Goal: Check status: Check status

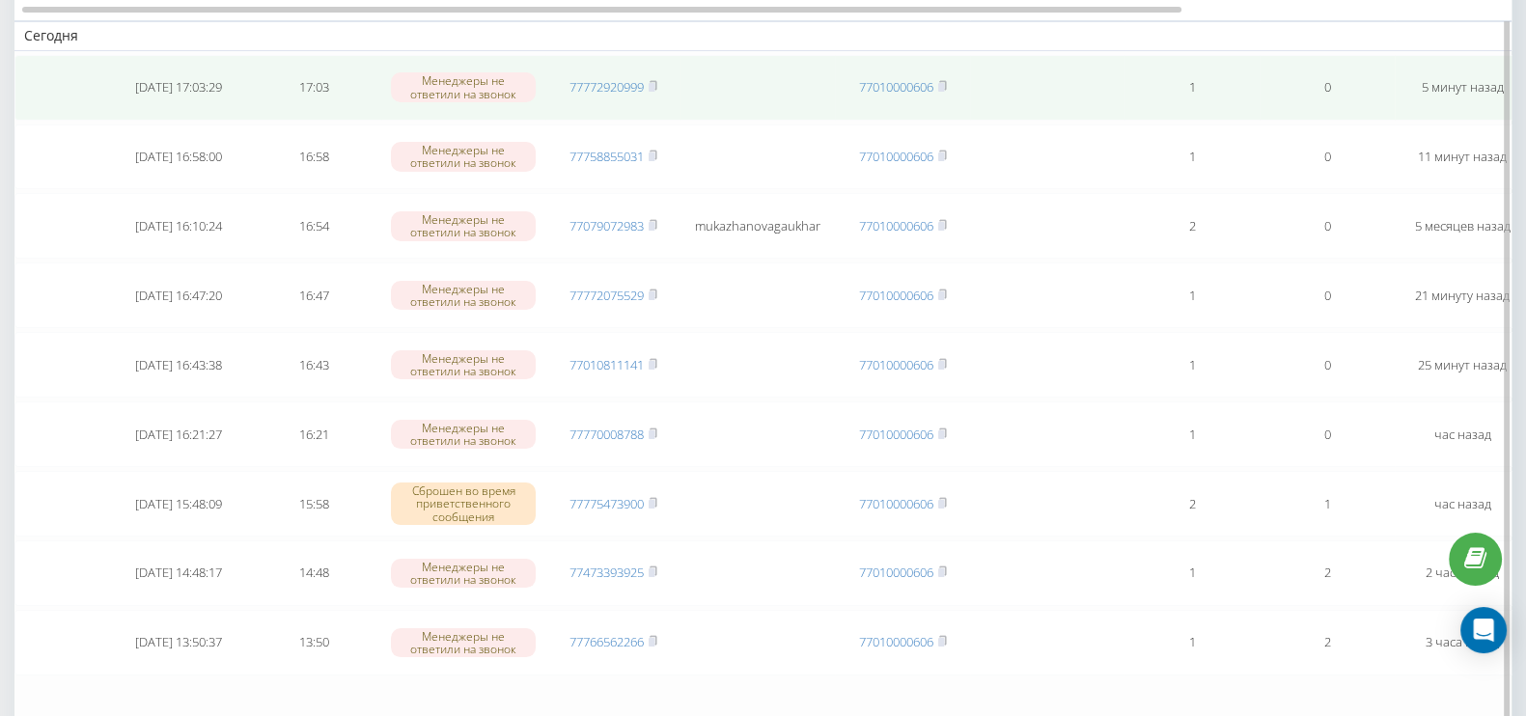
scroll to position [120, 0]
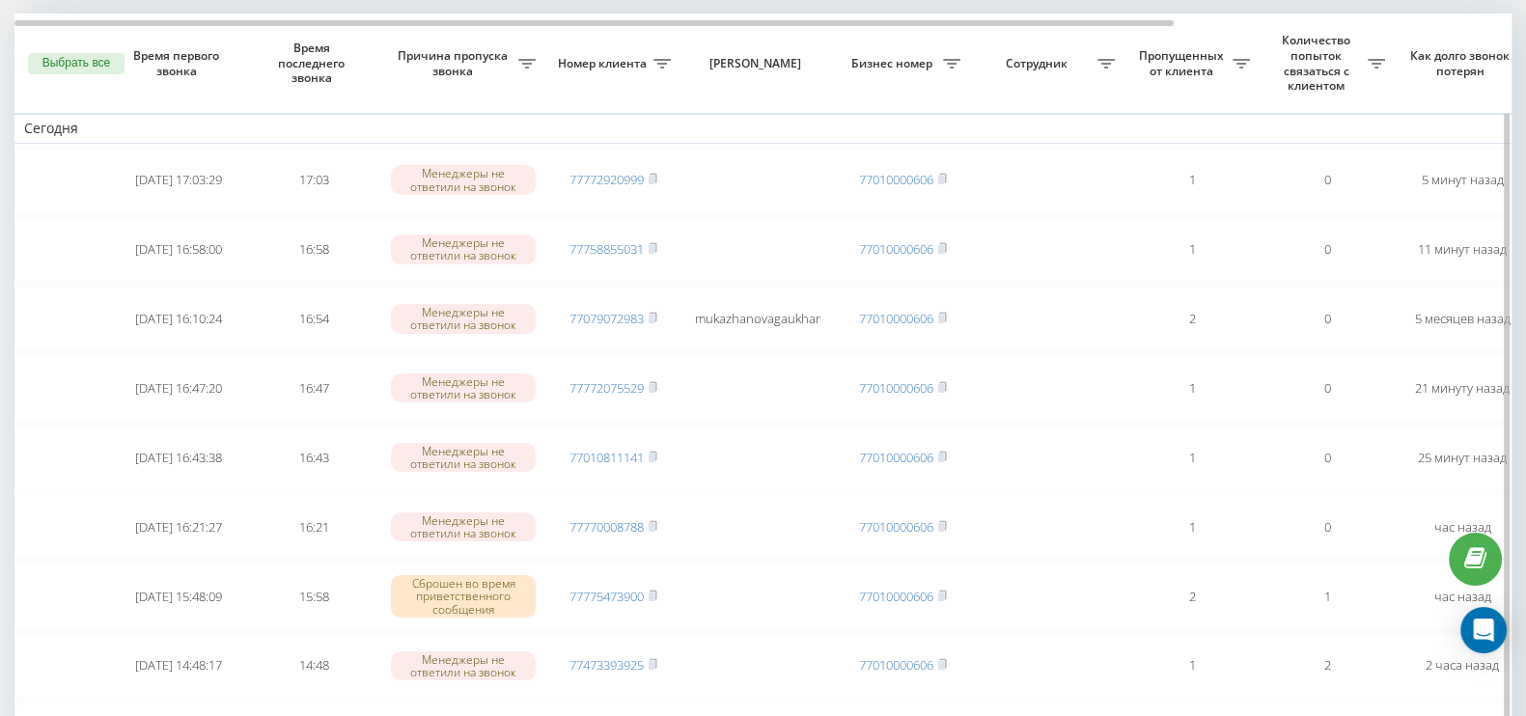
click at [99, 58] on button "Выбрать все" at bounding box center [76, 63] width 97 height 21
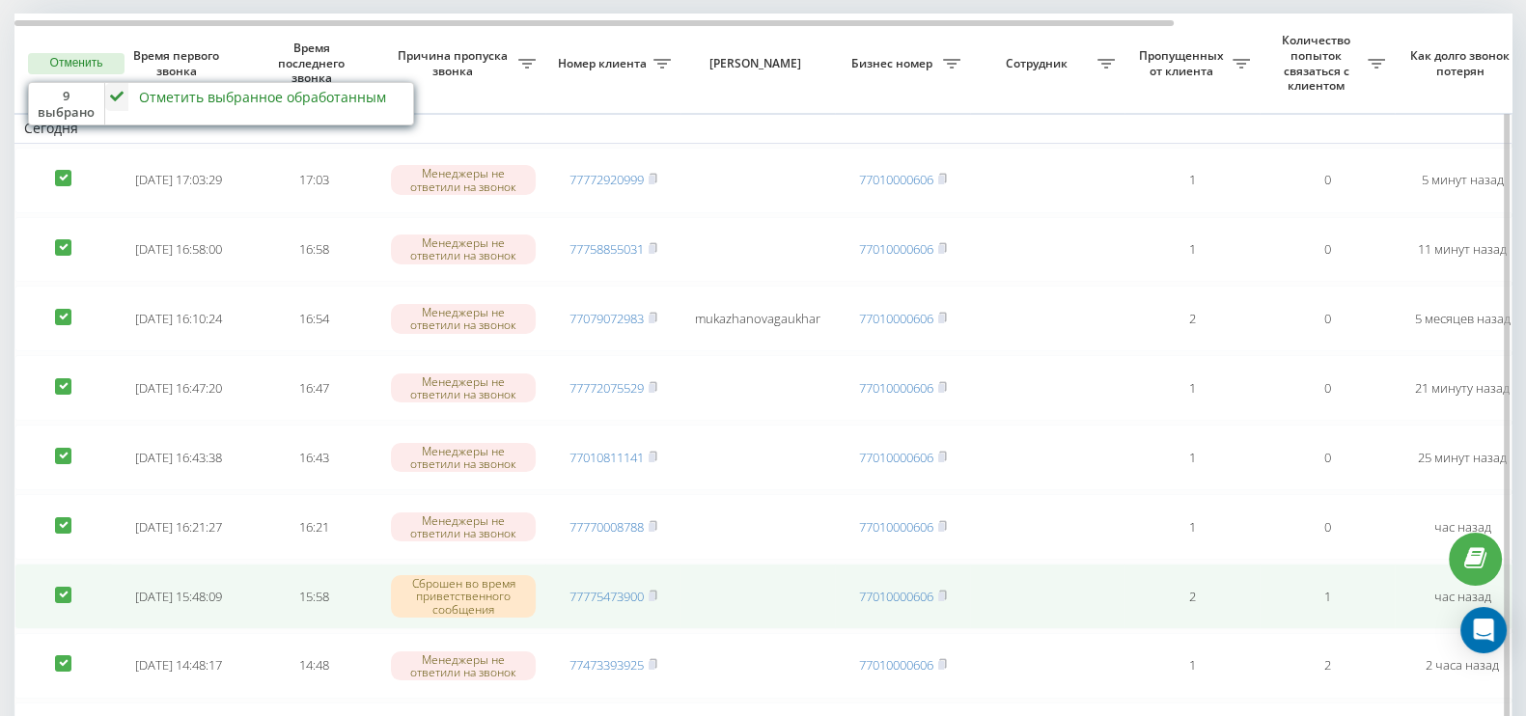
click at [63, 576] on td at bounding box center [62, 597] width 97 height 66
click at [60, 587] on label at bounding box center [63, 587] width 16 height 0
click at [61, 587] on label at bounding box center [63, 587] width 16 height 0
checkbox input "true"
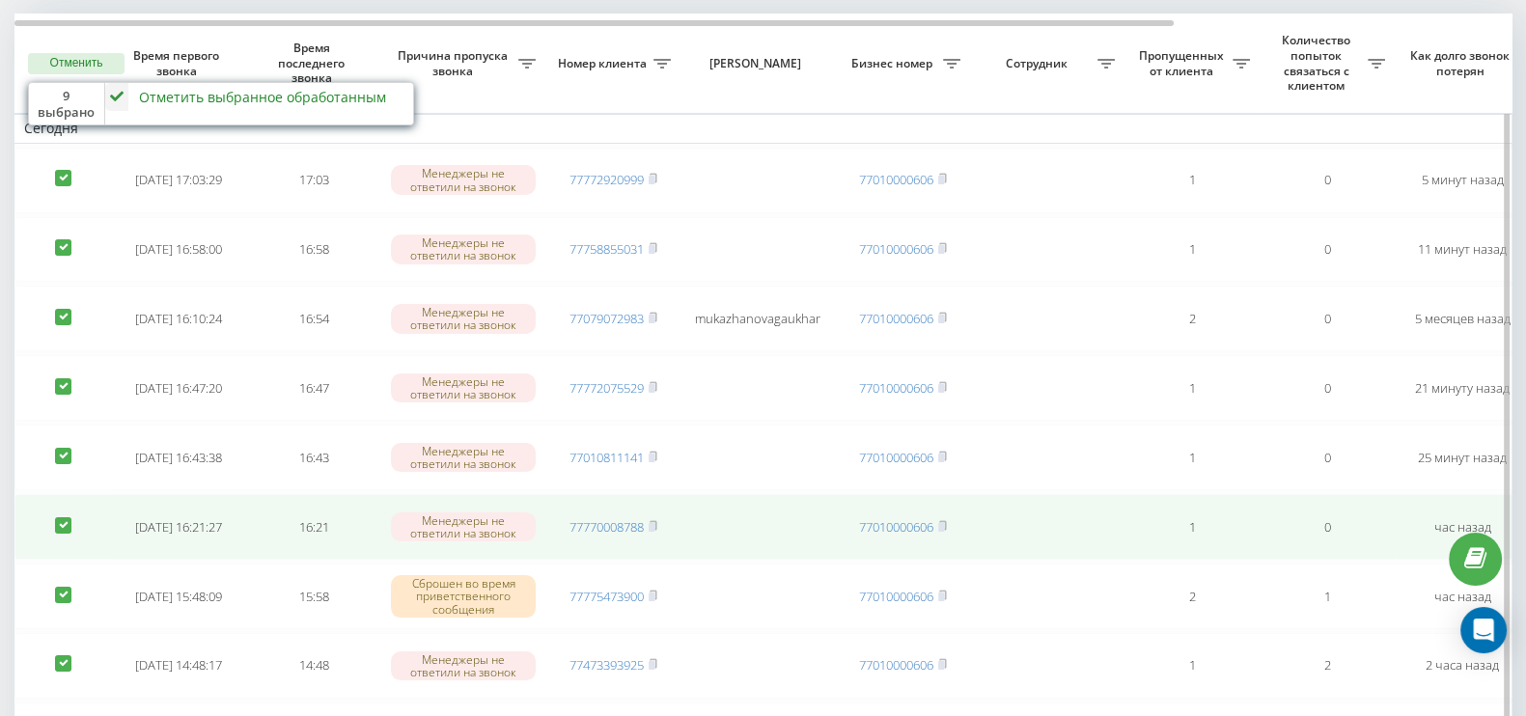
click at [63, 517] on label at bounding box center [63, 517] width 16 height 0
checkbox input "false"
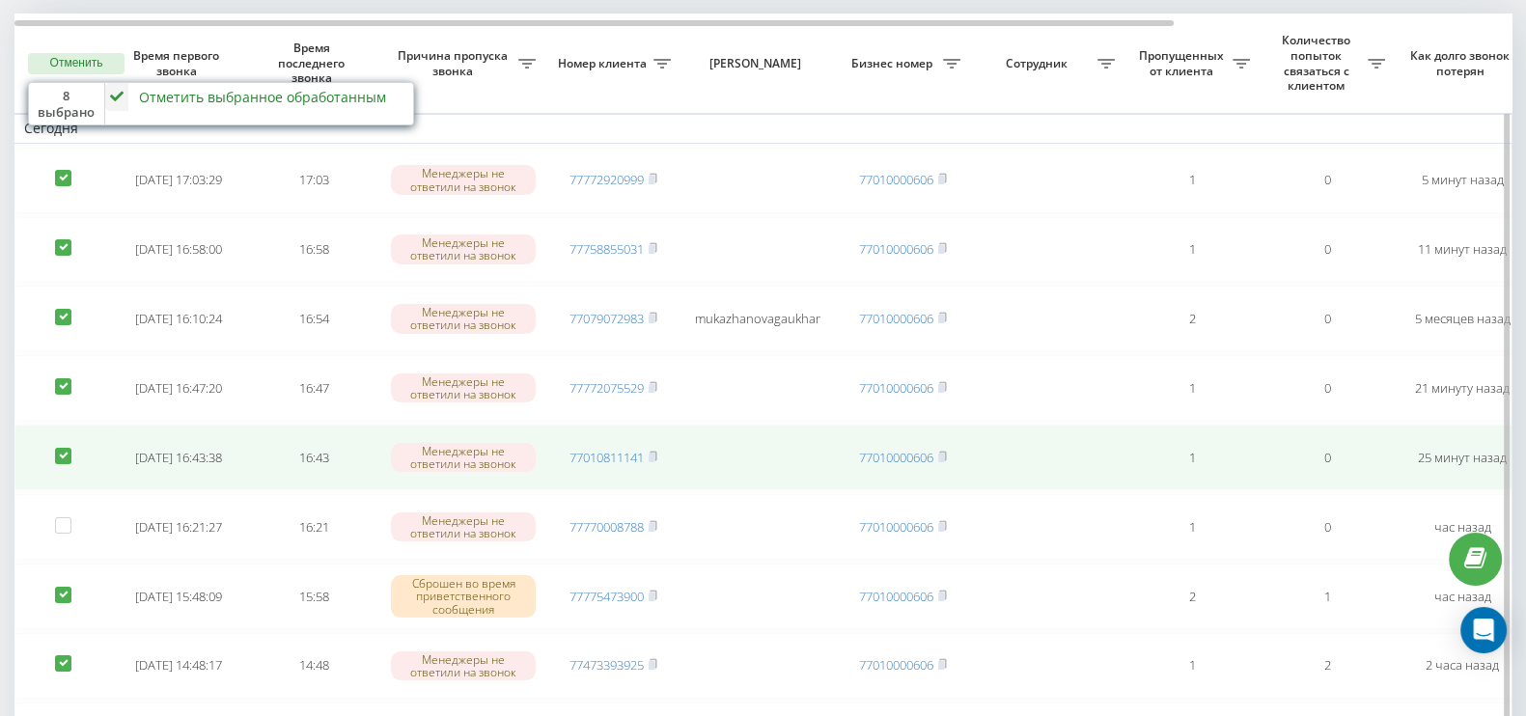
click at [63, 448] on label at bounding box center [63, 448] width 16 height 0
checkbox input "false"
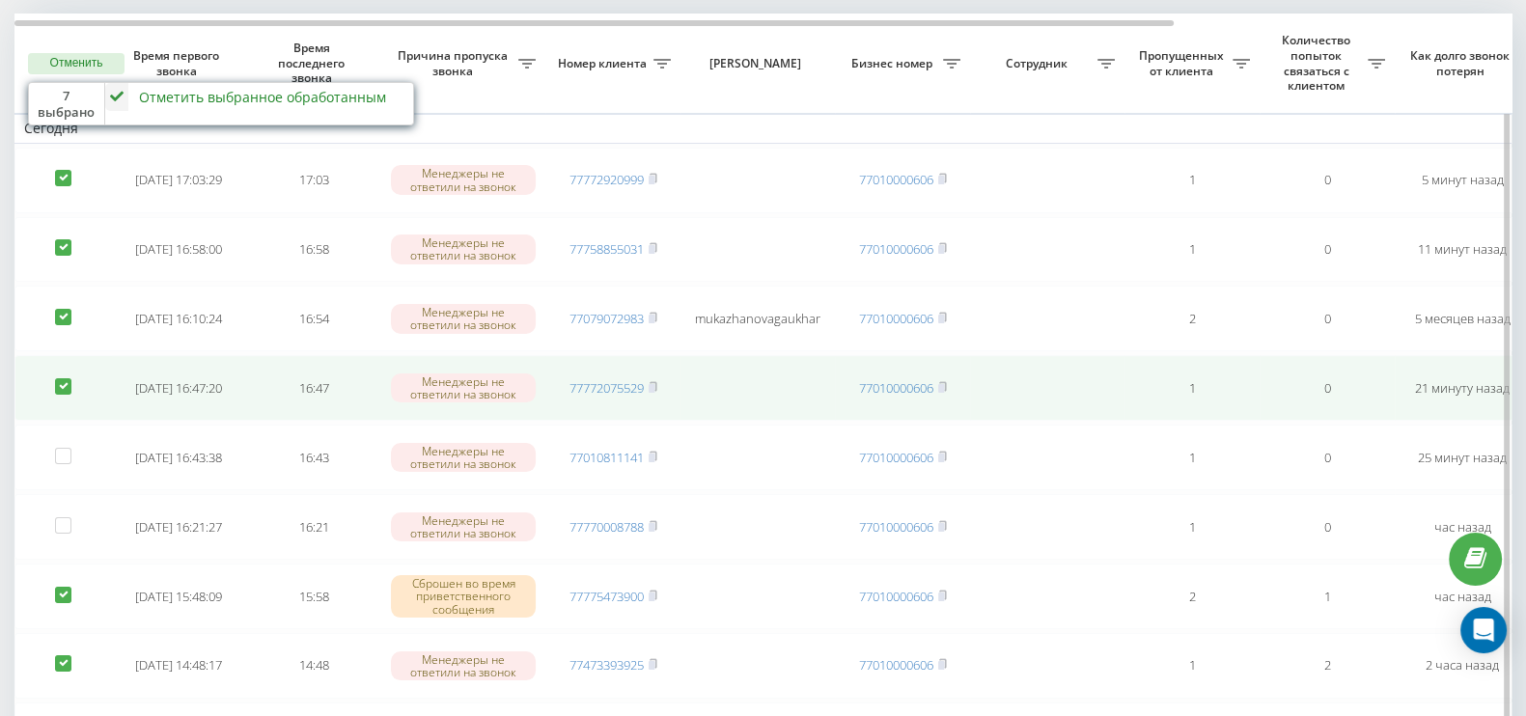
click at [62, 378] on label at bounding box center [63, 378] width 16 height 0
checkbox input "false"
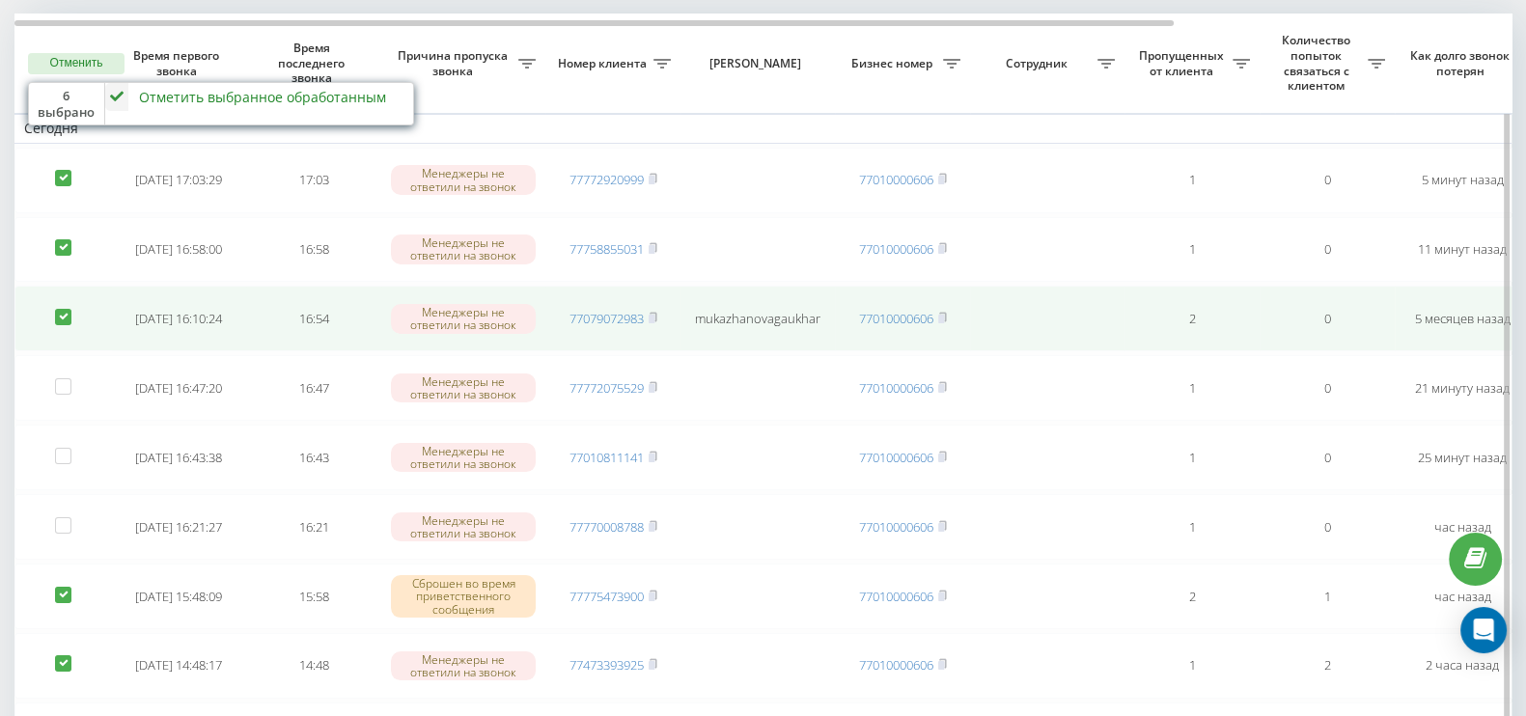
click at [54, 301] on td at bounding box center [62, 319] width 97 height 66
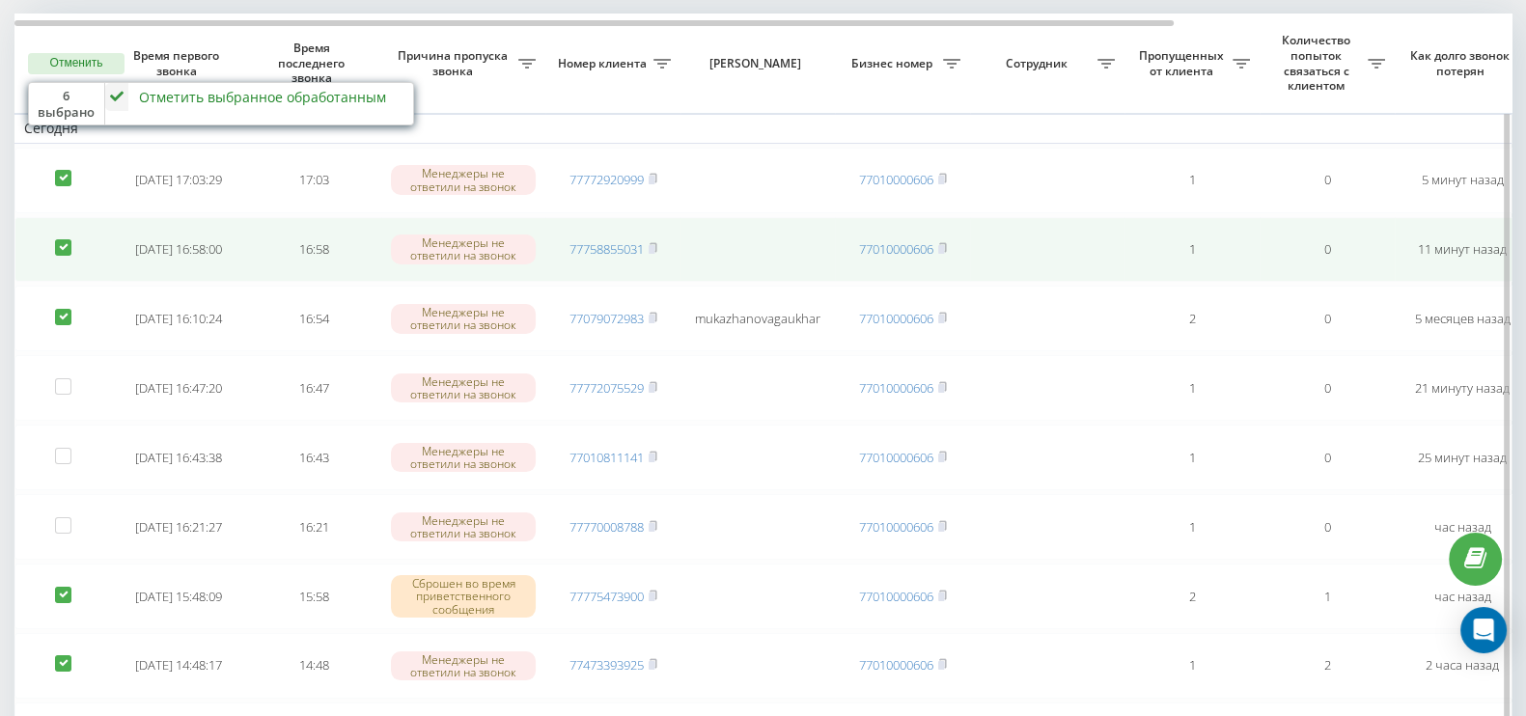
click at [63, 255] on td at bounding box center [62, 250] width 97 height 66
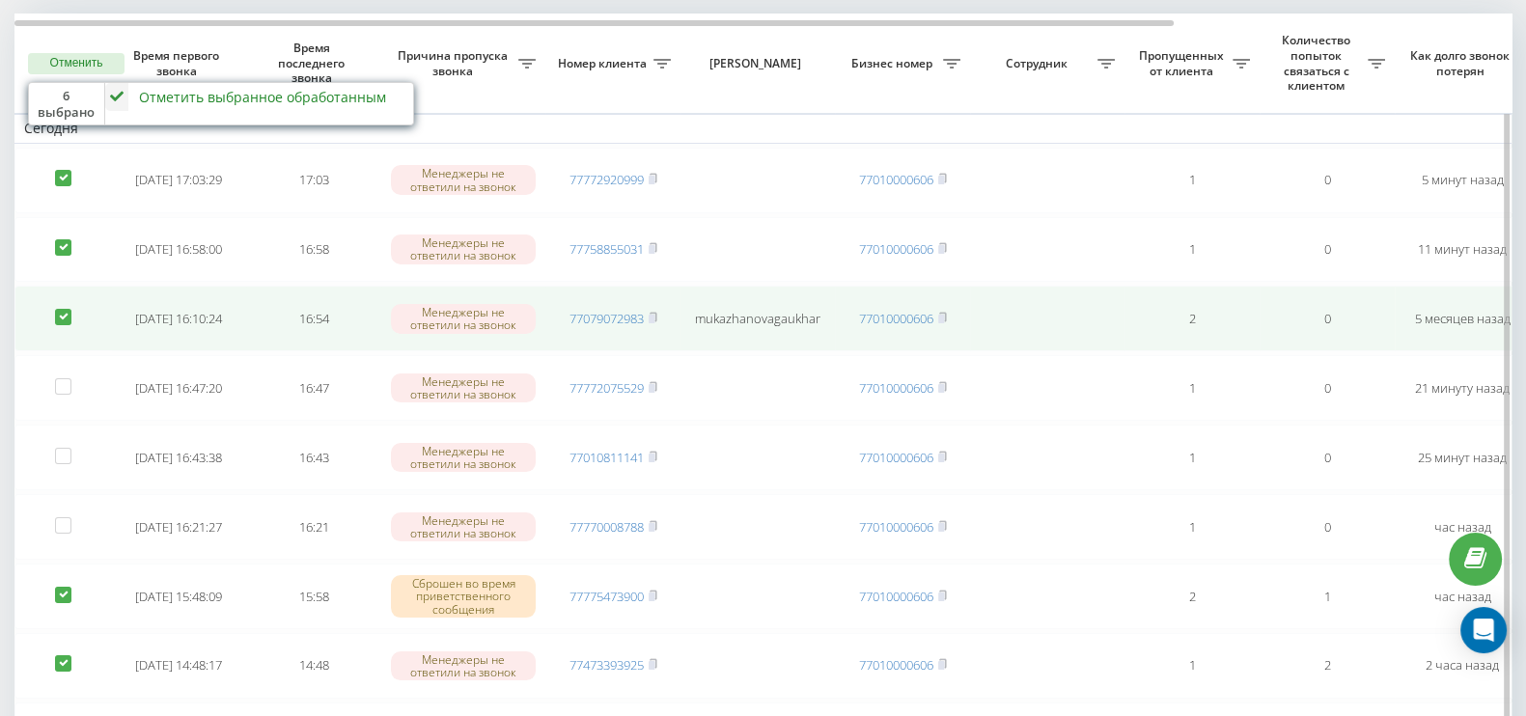
click at [66, 309] on label at bounding box center [63, 309] width 16 height 0
checkbox input "false"
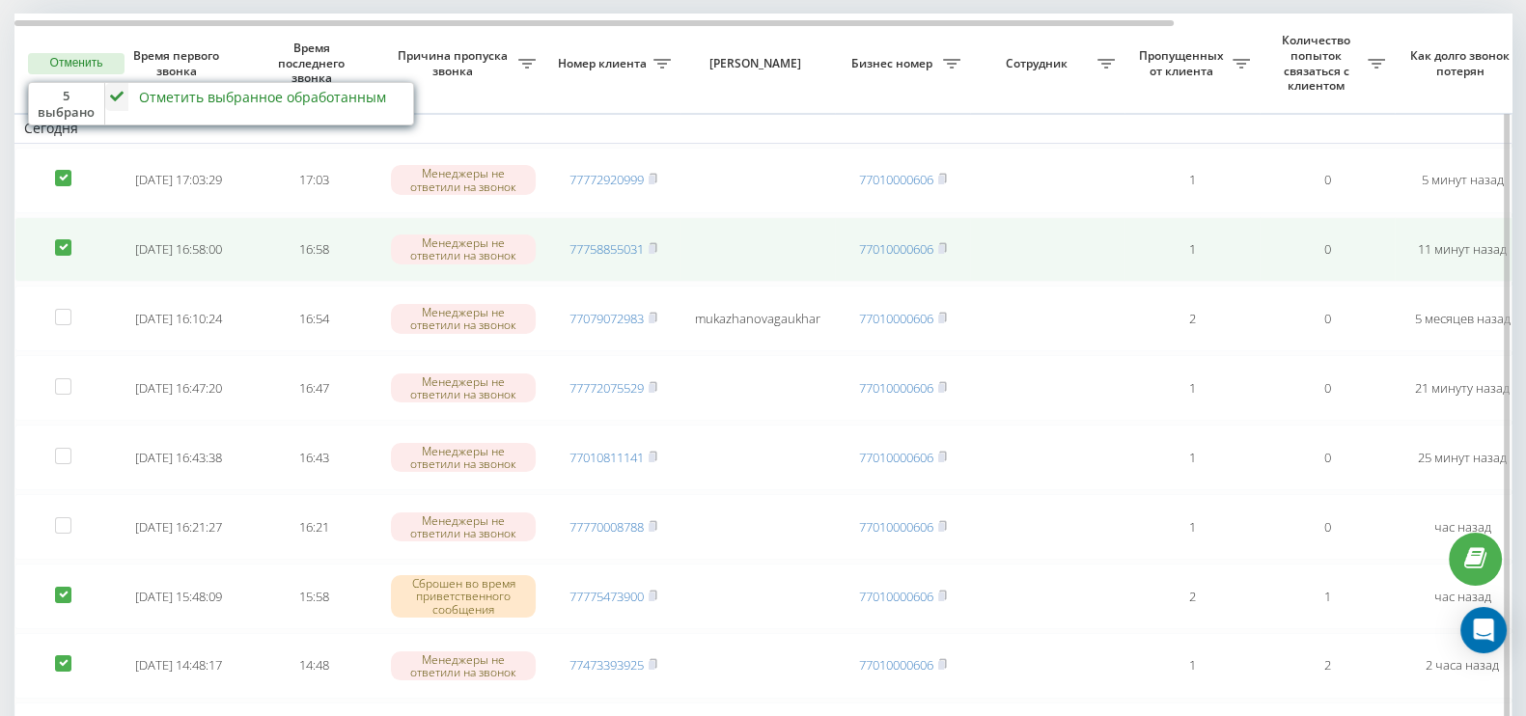
click at [59, 239] on label at bounding box center [63, 239] width 16 height 0
checkbox input "false"
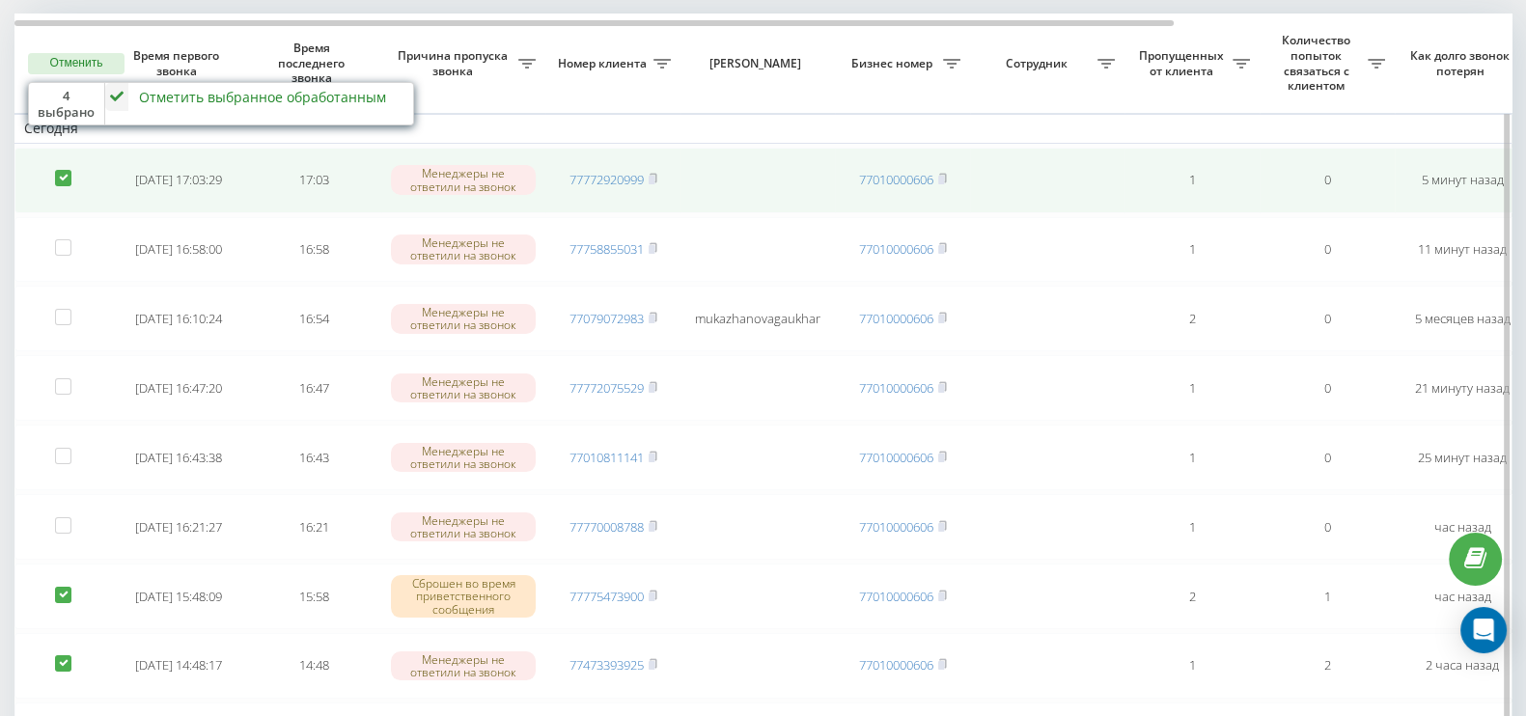
drag, startPoint x: 57, startPoint y: 173, endPoint x: 76, endPoint y: 156, distance: 25.3
click at [57, 170] on label at bounding box center [63, 170] width 16 height 0
checkbox input "false"
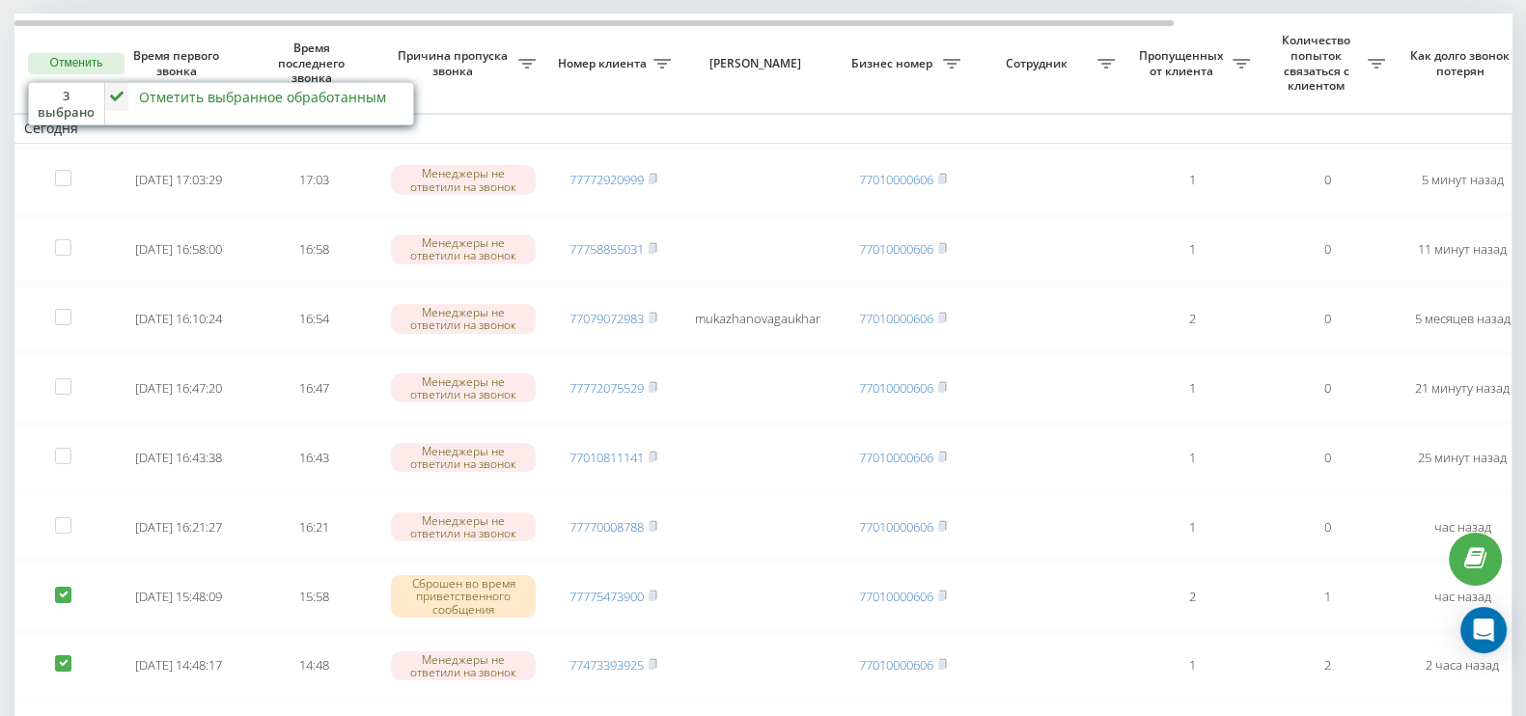
click at [111, 95] on icon at bounding box center [116, 97] width 23 height 28
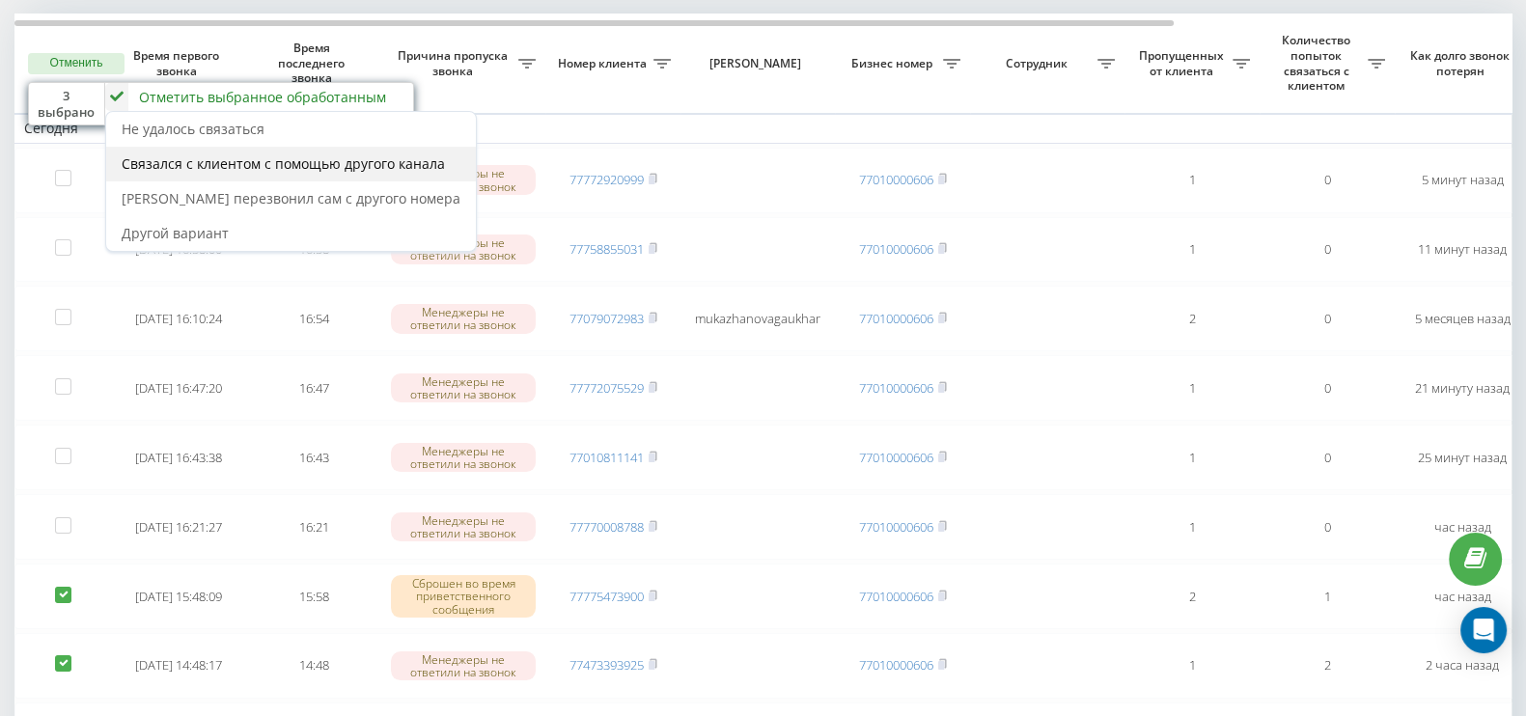
click at [185, 166] on span "Связался с клиентом с помощью другого канала" at bounding box center [283, 163] width 323 height 18
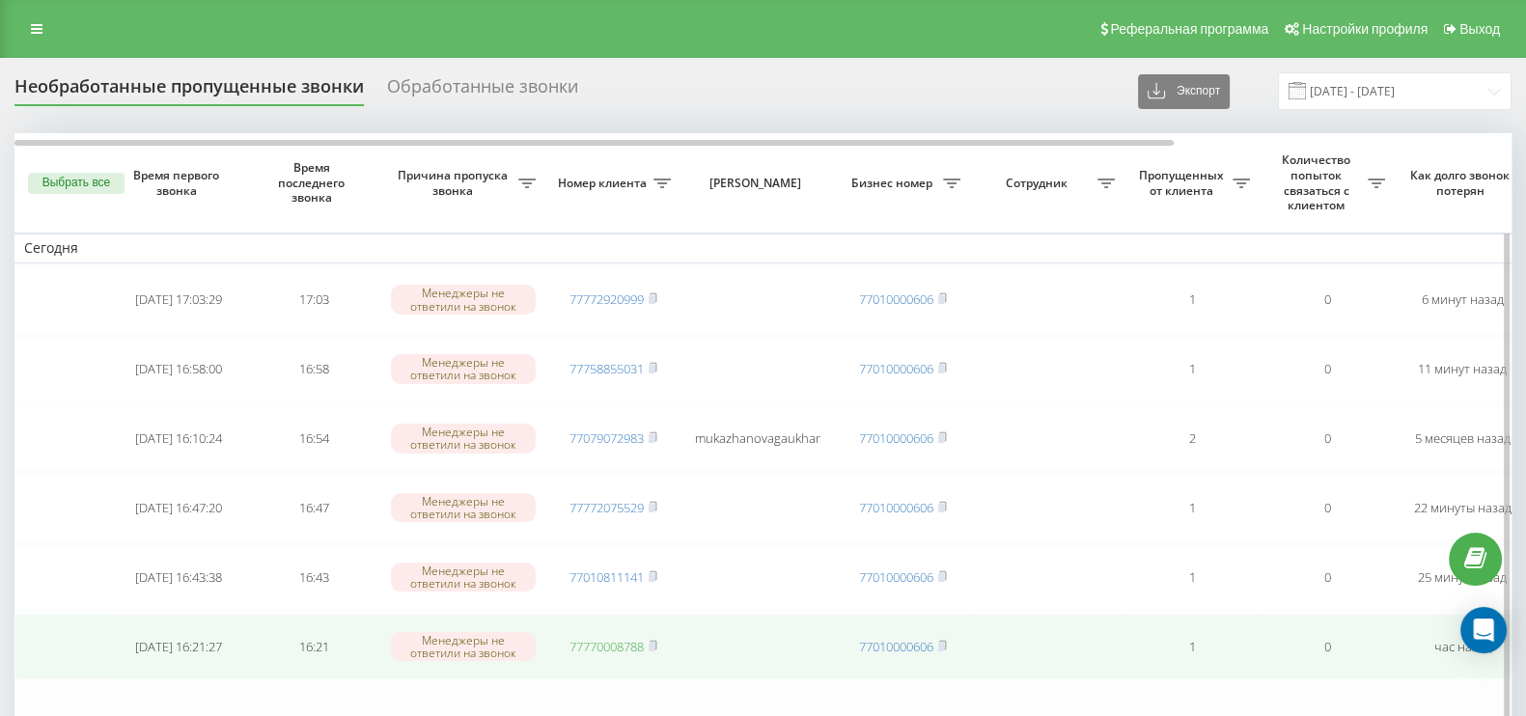
click at [616, 638] on link "77770008788" at bounding box center [606, 646] width 74 height 17
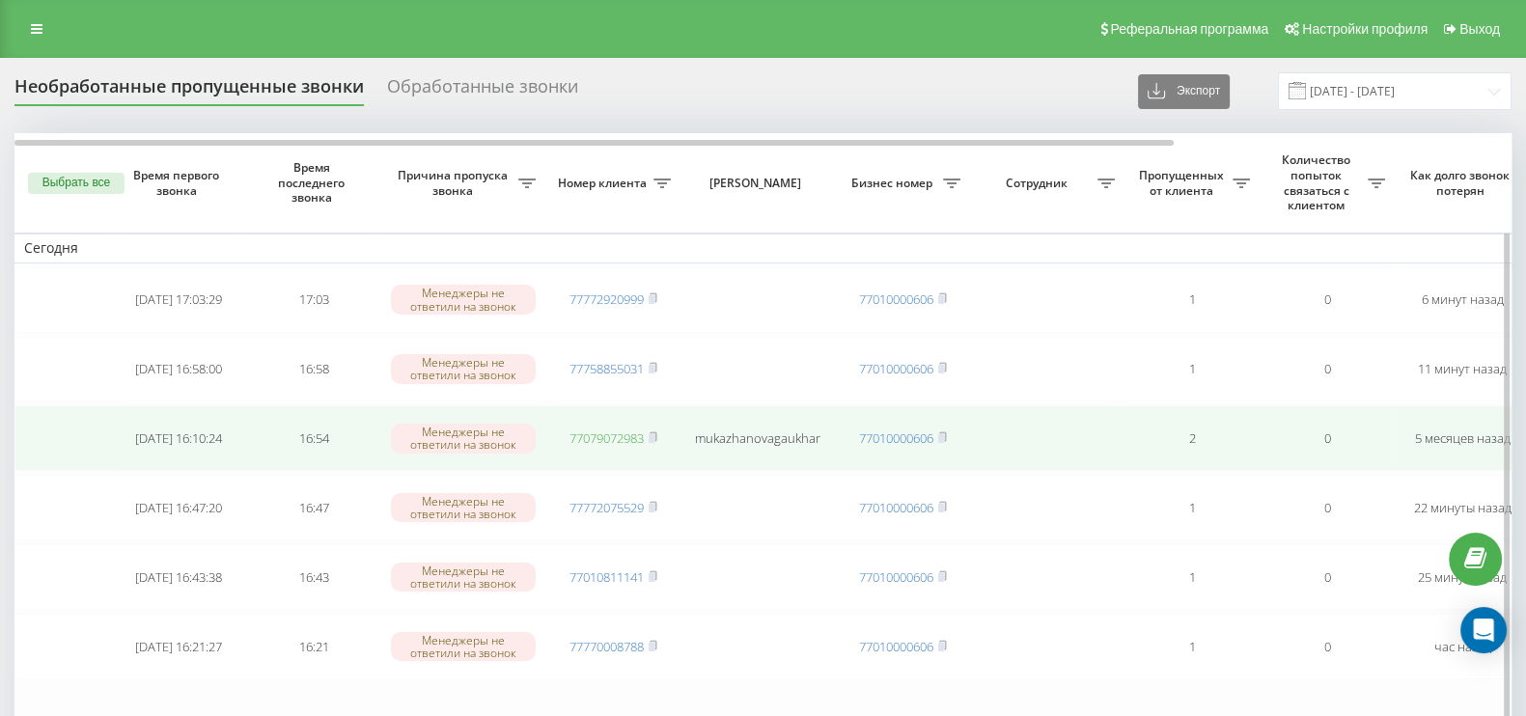
click at [617, 429] on link "77079072983" at bounding box center [606, 437] width 74 height 17
